Goal: Complete application form

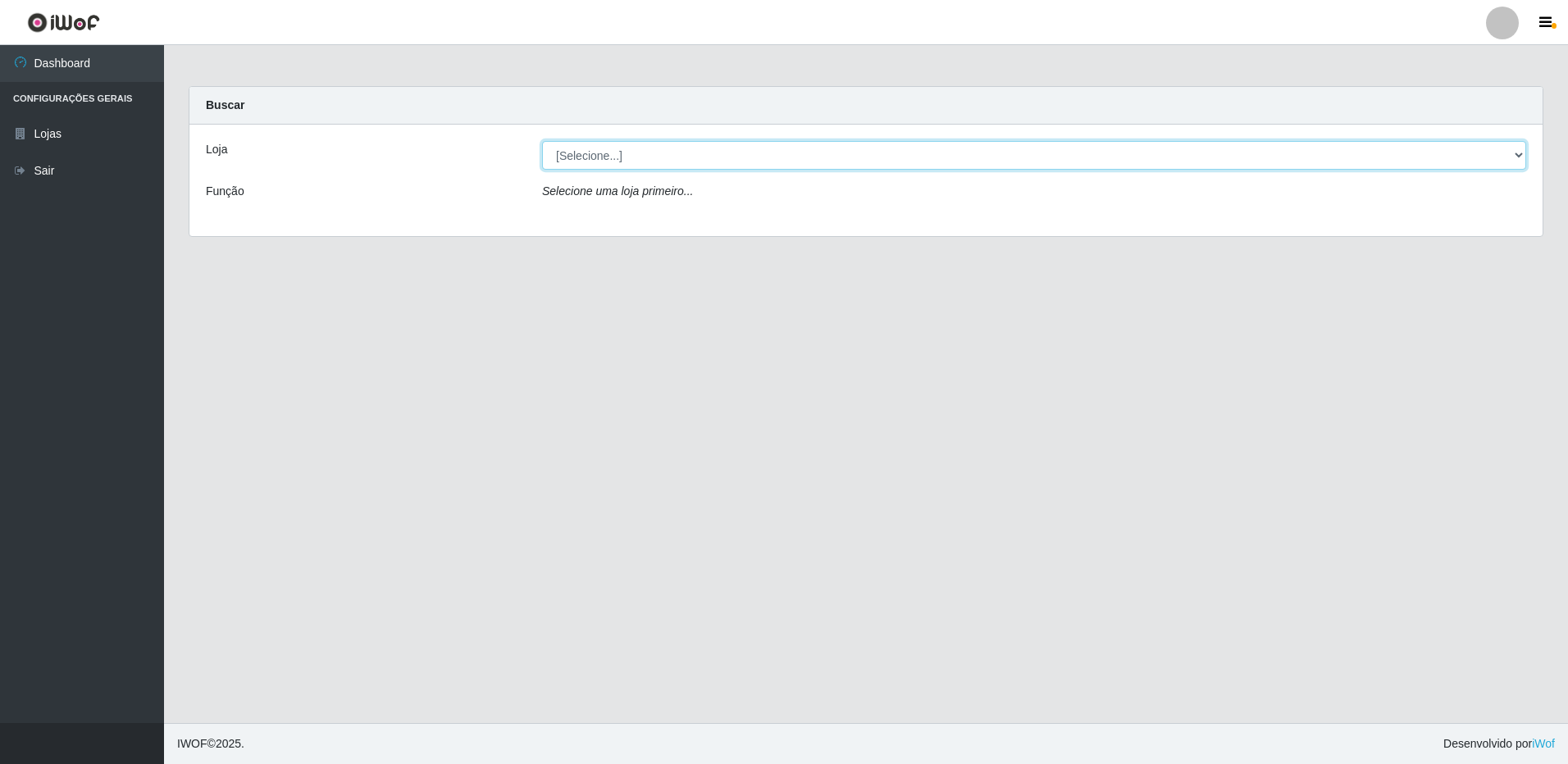
click at [614, 160] on select "[Selecione...] Atacado Vem - [STREET_ADDRESS]" at bounding box center [1034, 155] width 984 height 29
select select "461"
click at [542, 141] on select "[Selecione...] Atacado Vem - [STREET_ADDRESS]" at bounding box center [1034, 155] width 984 height 29
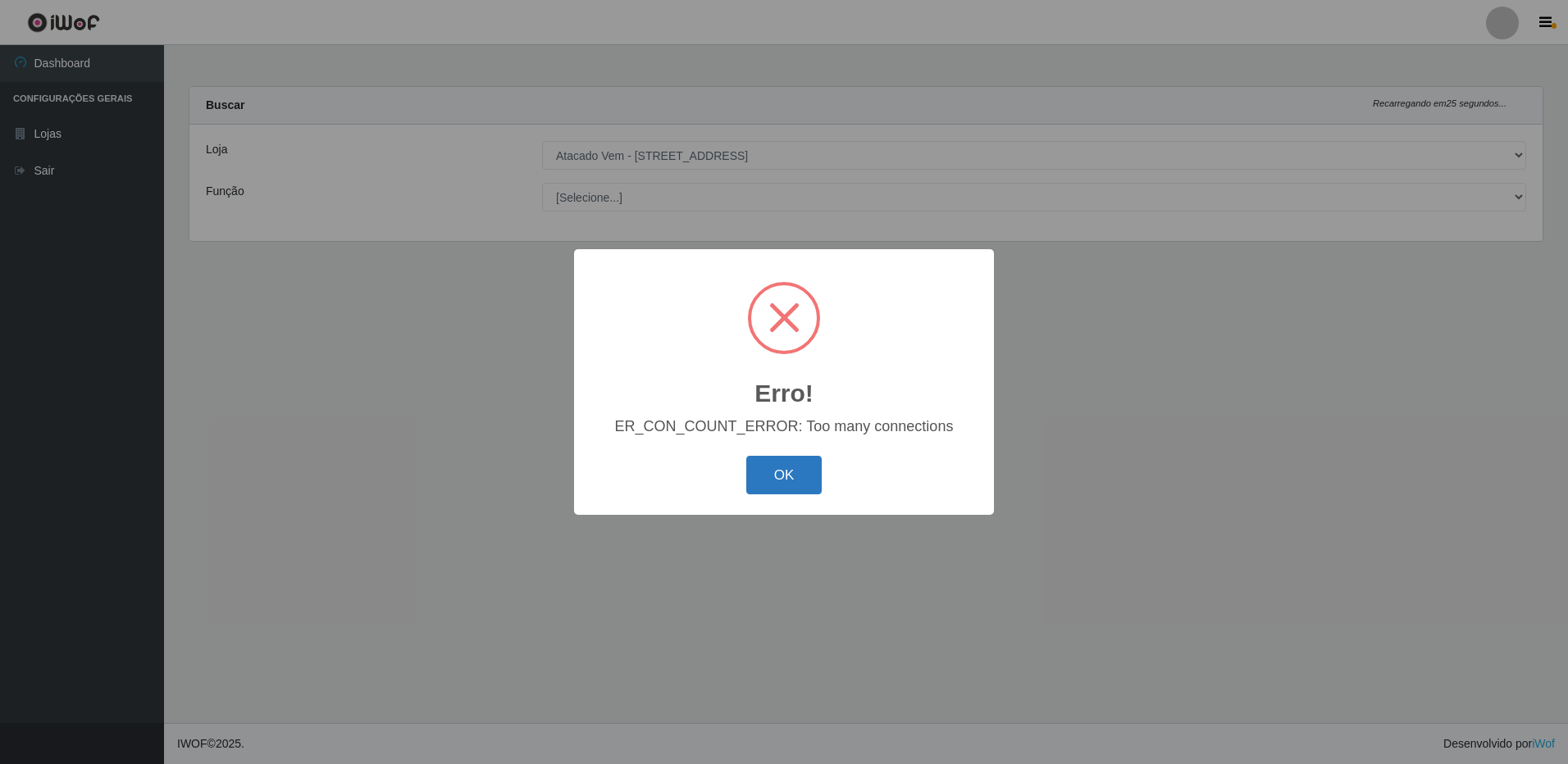
click at [762, 470] on button "OK" at bounding box center [784, 475] width 76 height 39
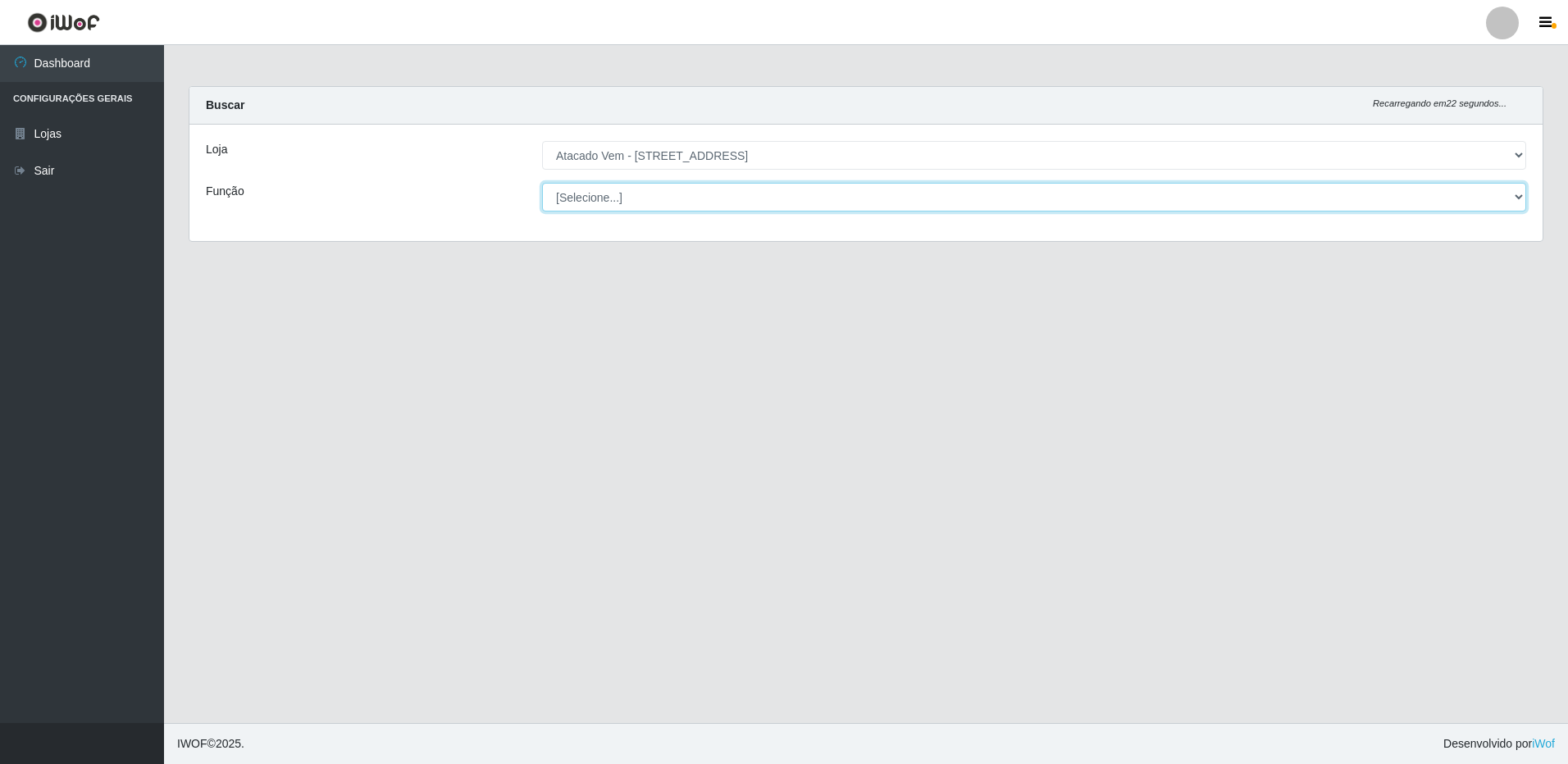
click at [646, 204] on select "[Selecione...] Carregador e Descarregador de Caminhão Carregador e Descarregado…" at bounding box center [1034, 197] width 984 height 29
click at [526, 189] on div "Função" at bounding box center [362, 197] width 337 height 29
click at [1518, 198] on select "[Selecione...] Carregador e Descarregador de Caminhão Carregador e Descarregado…" at bounding box center [1034, 197] width 984 height 29
select select "24"
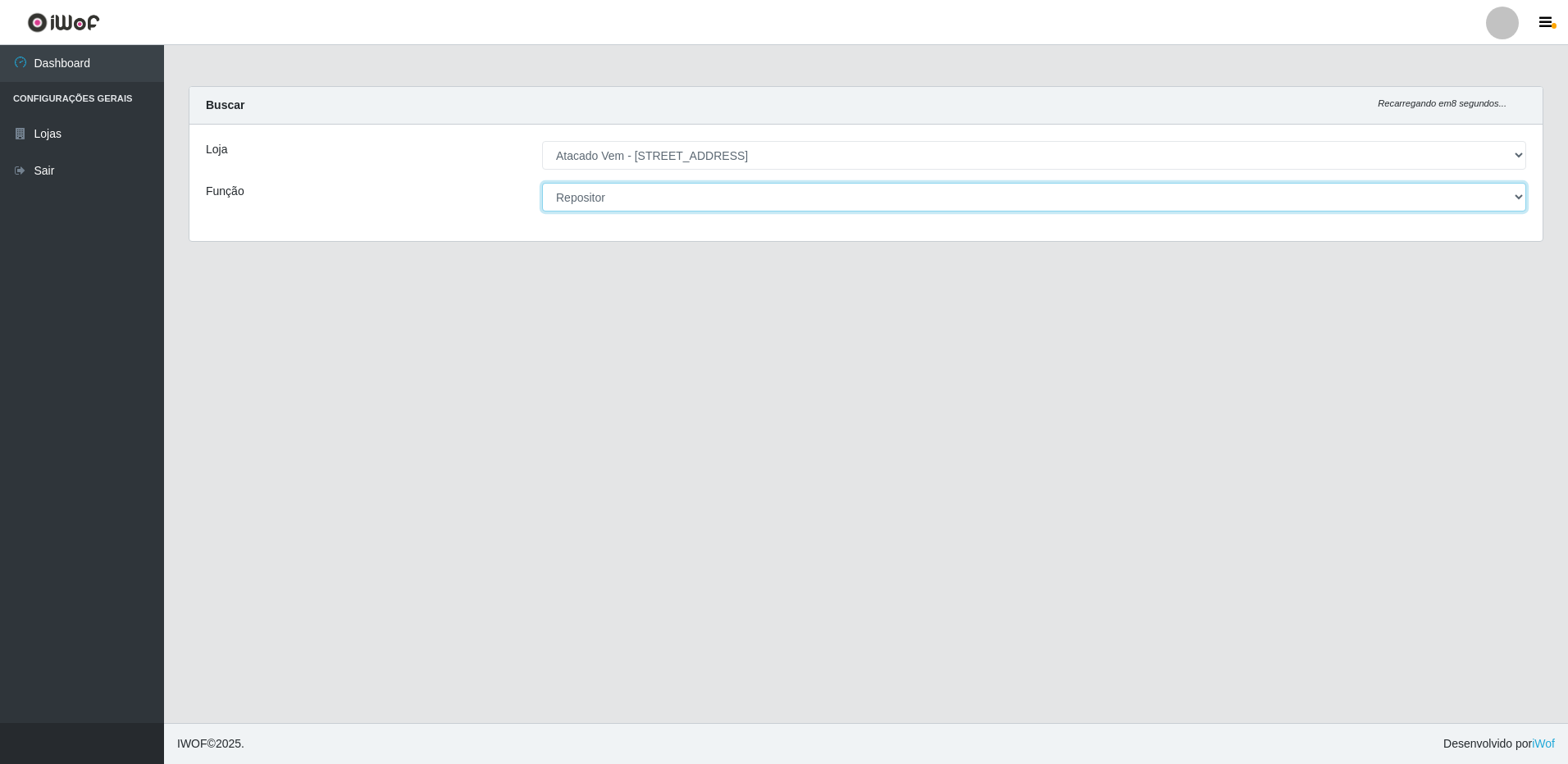
click at [542, 183] on select "[Selecione...] Carregador e Descarregador de Caminhão Carregador e Descarregado…" at bounding box center [1034, 197] width 984 height 29
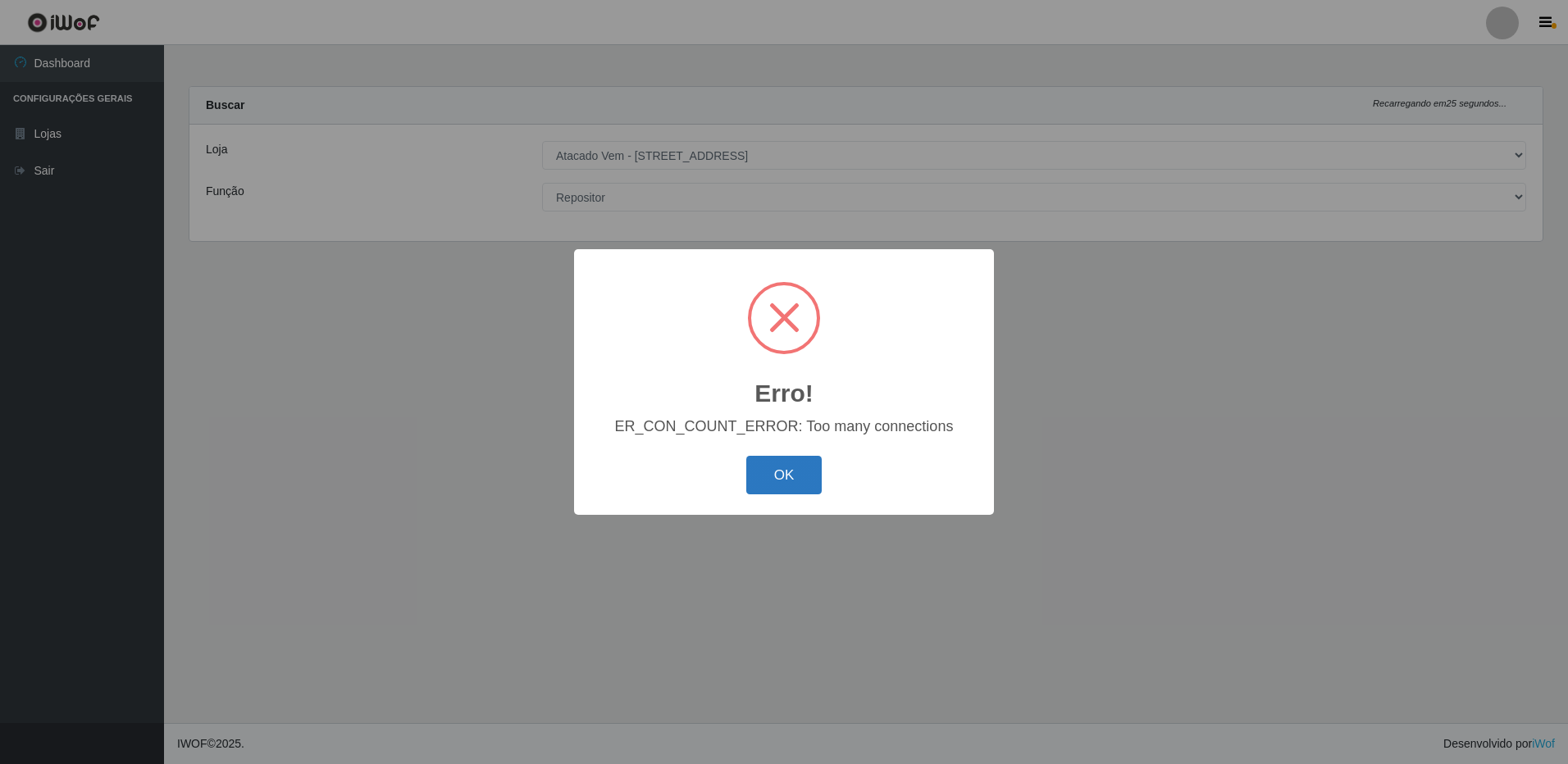
click at [767, 463] on button "OK" at bounding box center [784, 475] width 76 height 39
